Goal: Register for event/course

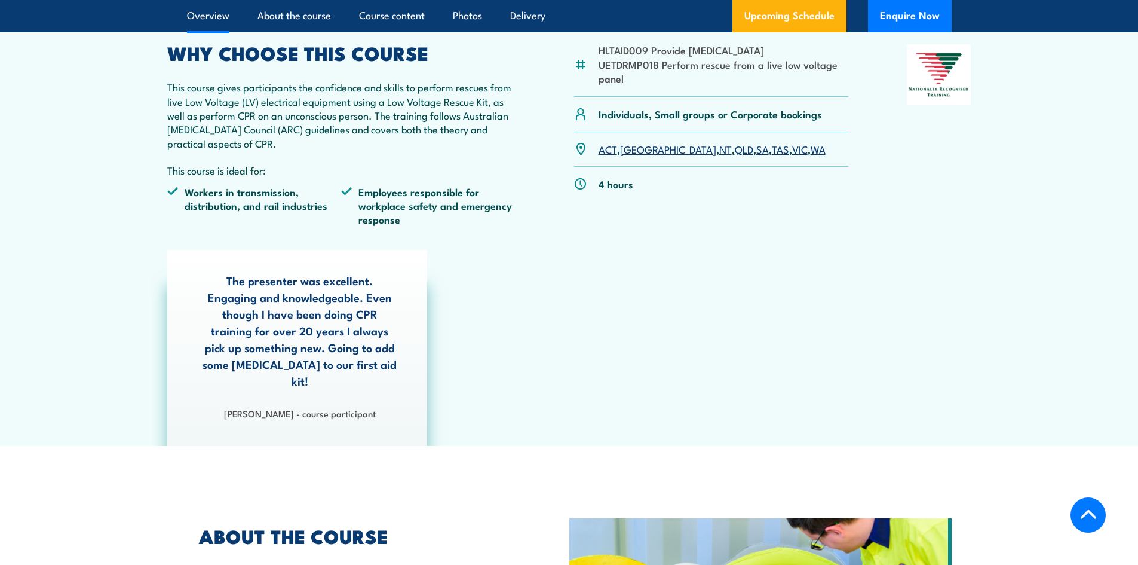
scroll to position [239, 0]
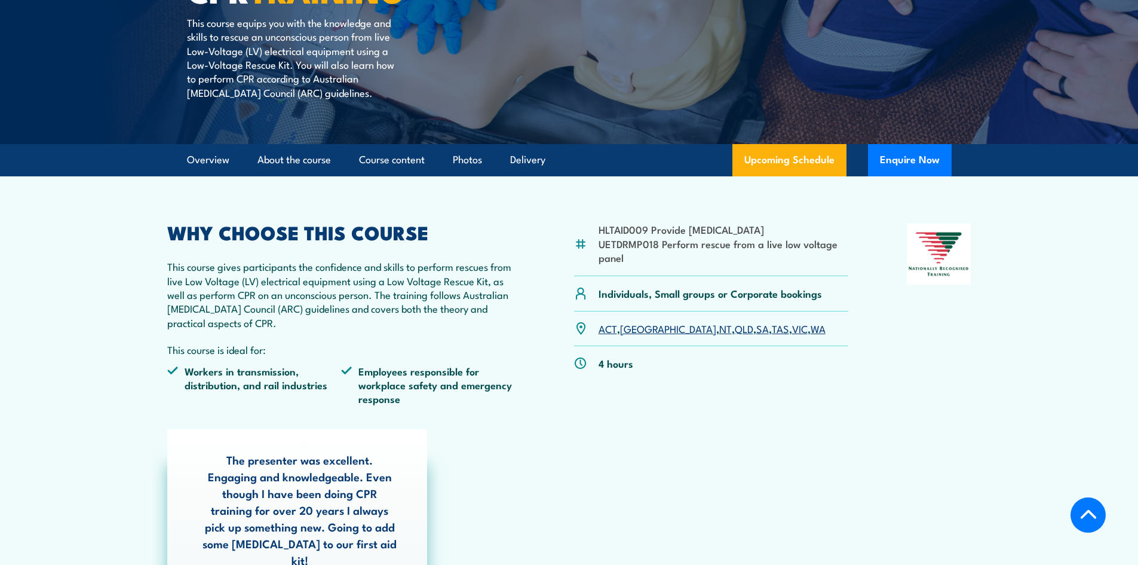
click at [735, 330] on link "QLD" at bounding box center [744, 328] width 19 height 14
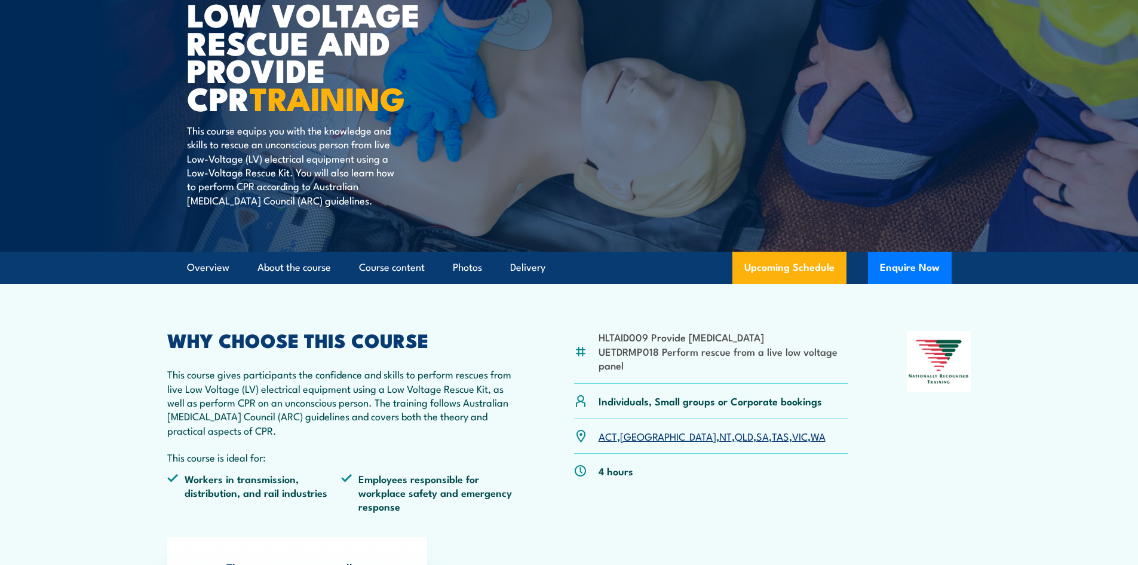
scroll to position [39, 0]
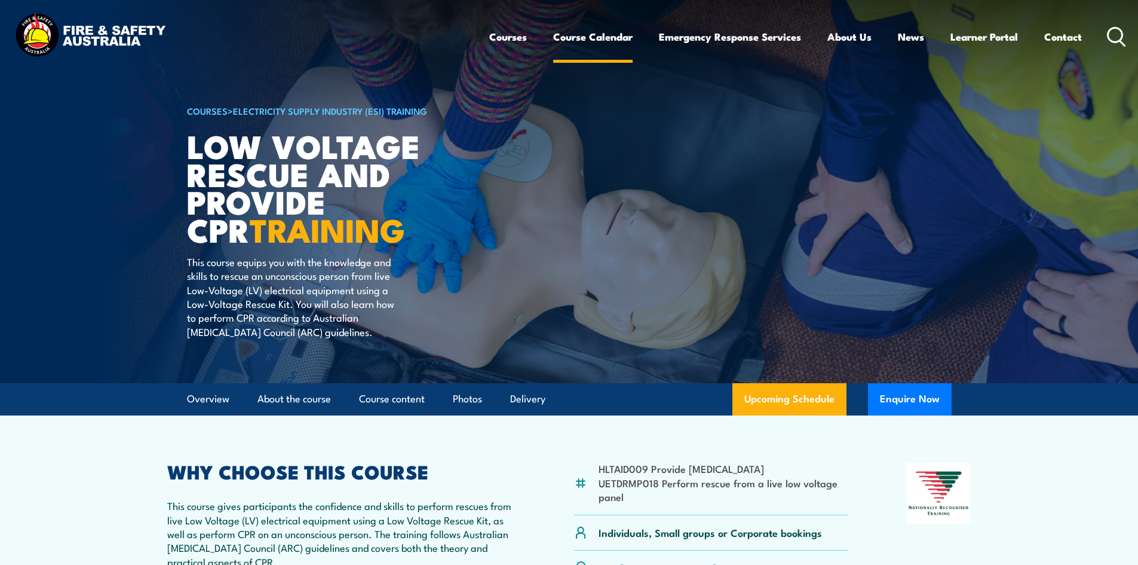
click at [595, 34] on link "Course Calendar" at bounding box center [592, 37] width 79 height 32
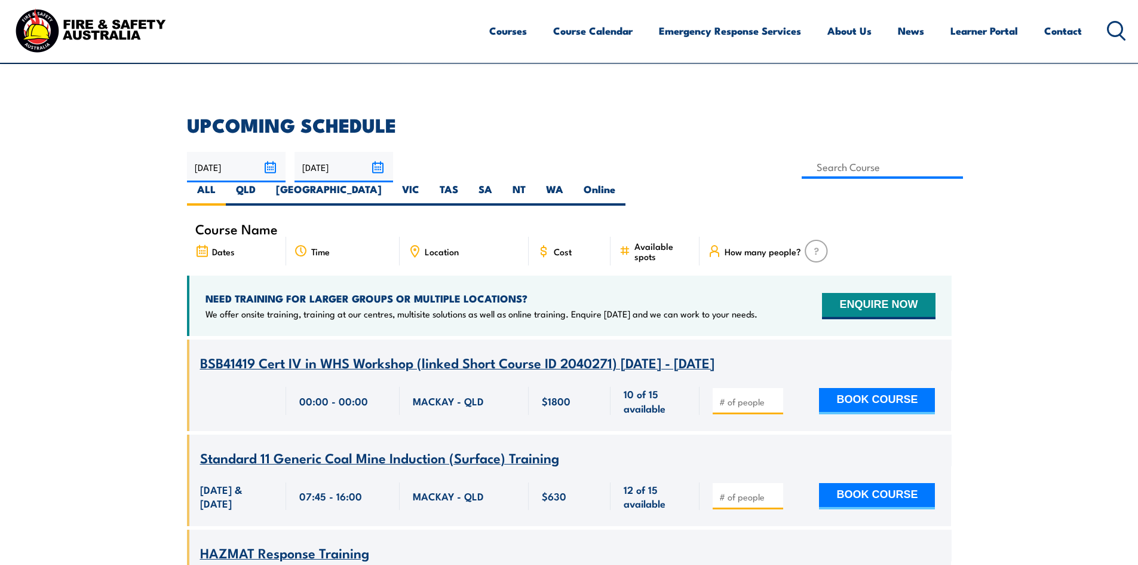
scroll to position [359, 0]
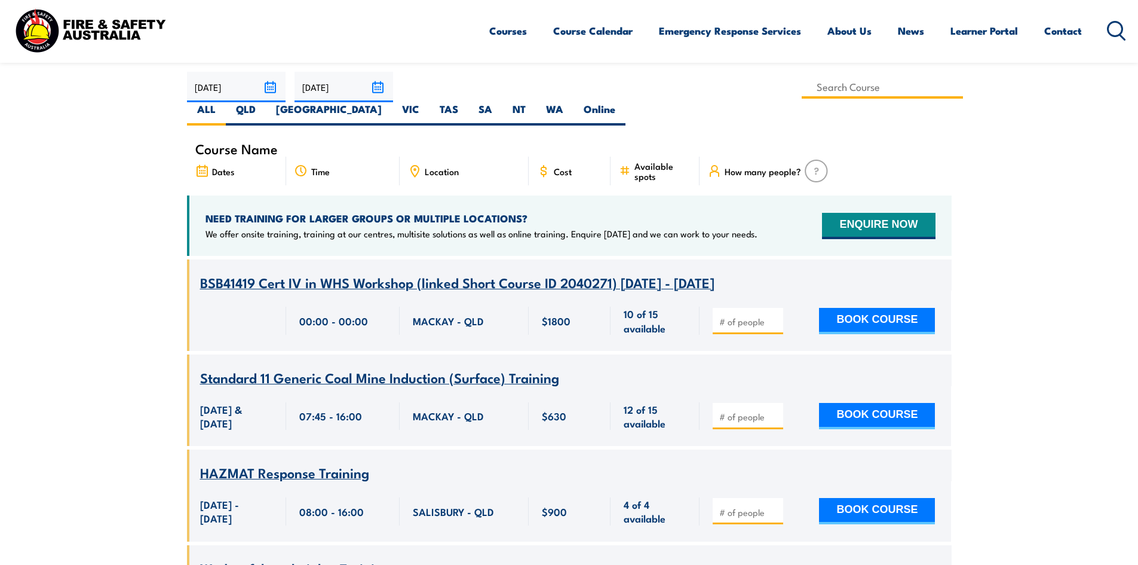
click at [802, 85] on input at bounding box center [883, 86] width 162 height 23
type input "lvr"
click at [266, 102] on label "QLD" at bounding box center [246, 113] width 40 height 23
click at [264, 102] on input "QLD" at bounding box center [260, 106] width 8 height 8
radio input "true"
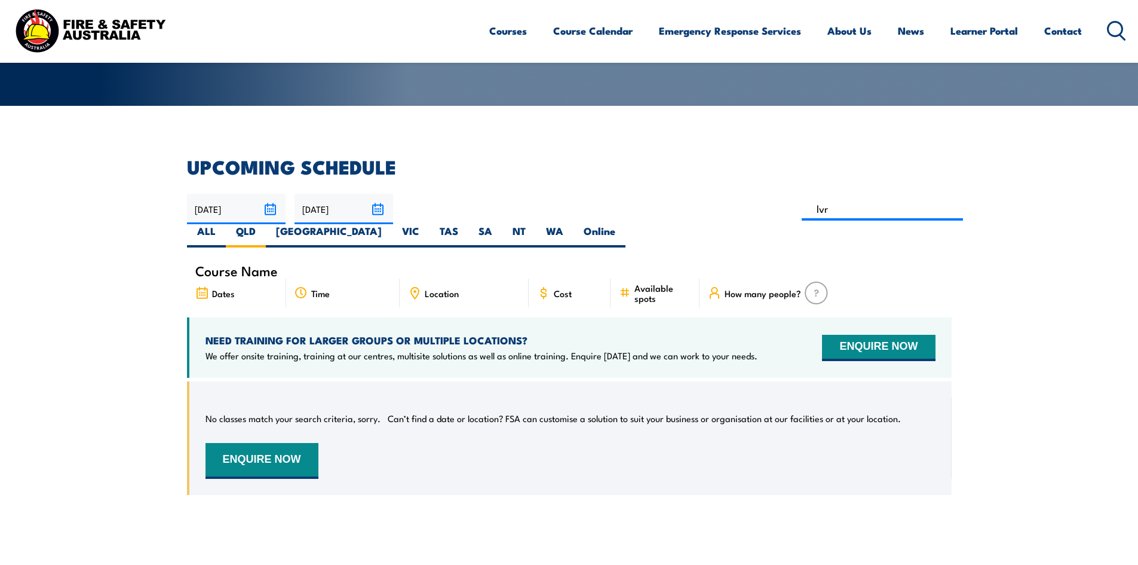
scroll to position [215, 0]
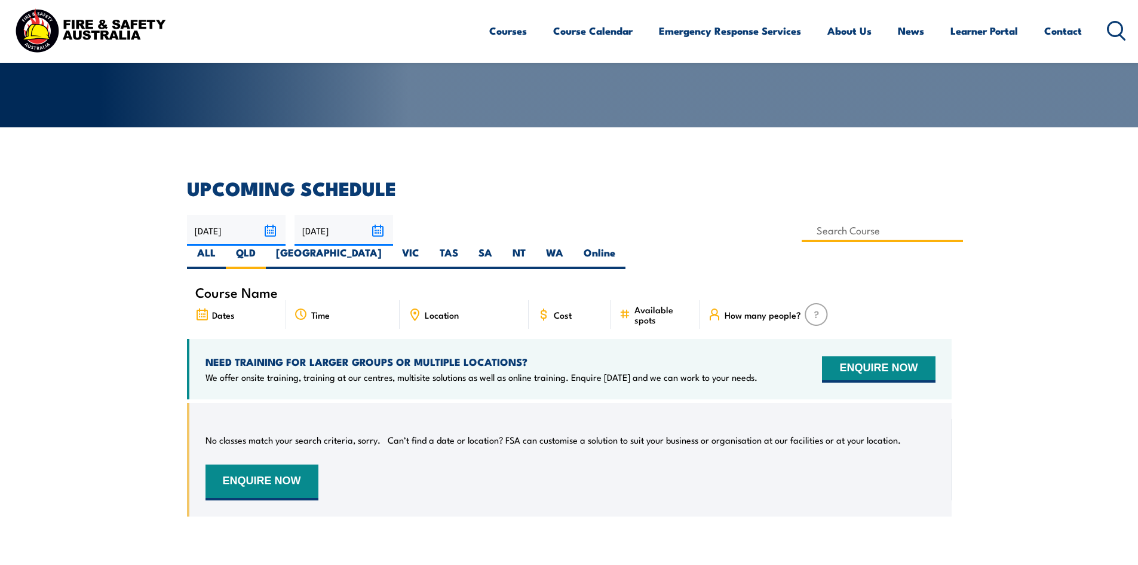
drag, startPoint x: 478, startPoint y: 226, endPoint x: 438, endPoint y: 228, distance: 40.1
click at [802, 228] on input at bounding box center [883, 230] width 162 height 23
type input "Low Voltage Rescue and Provide CPR Training"
